Goal: Information Seeking & Learning: Learn about a topic

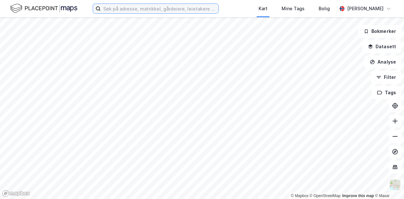
click at [126, 5] on input at bounding box center [160, 9] width 118 height 10
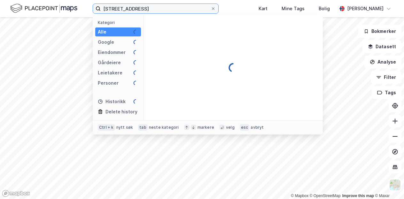
type input "[STREET_ADDRESS]"
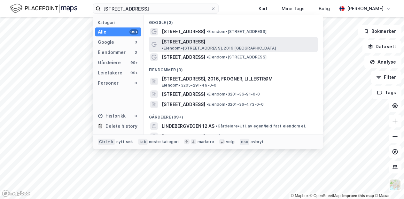
click at [269, 46] on span "• Eiendom • [STREET_ADDRESS], 2016 [GEOGRAPHIC_DATA]" at bounding box center [219, 48] width 114 height 5
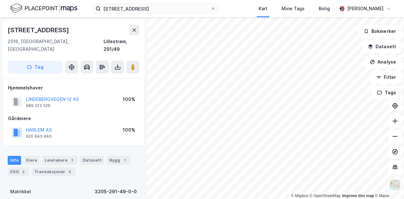
click at [48, 157] on div "Info [PERSON_NAME] 1 Datasett Bygg 1 ESG 2 Transaksjoner 5" at bounding box center [74, 166] width 132 height 20
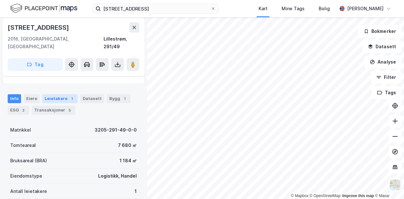
scroll to position [64, 0]
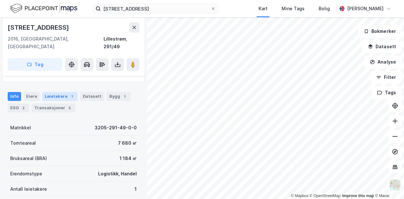
click at [70, 93] on div "1" at bounding box center [72, 96] width 6 height 6
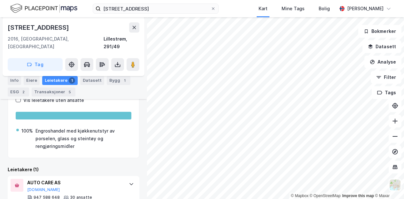
scroll to position [126, 0]
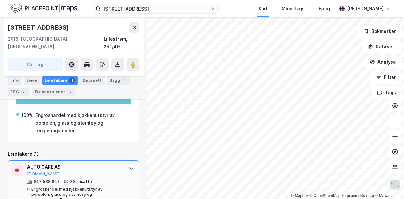
click at [126, 163] on div at bounding box center [131, 168] width 10 height 10
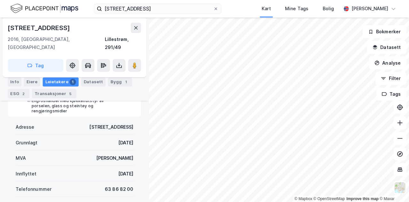
scroll to position [222, 0]
